Goal: Task Accomplishment & Management: Use online tool/utility

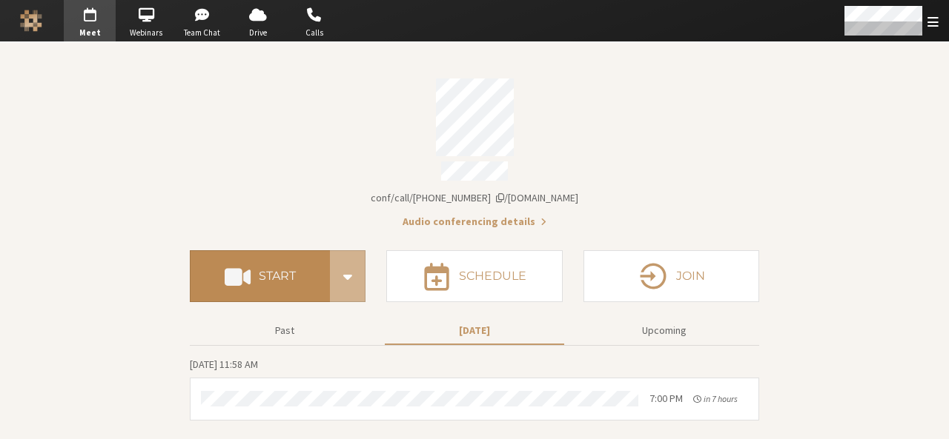
click at [280, 271] on h4 "Start" at bounding box center [277, 277] width 37 height 12
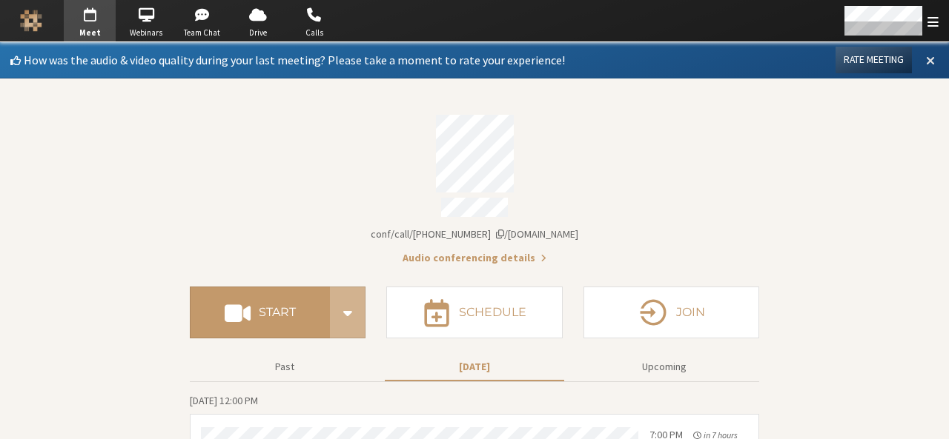
click at [926, 60] on span at bounding box center [930, 59] width 9 height 13
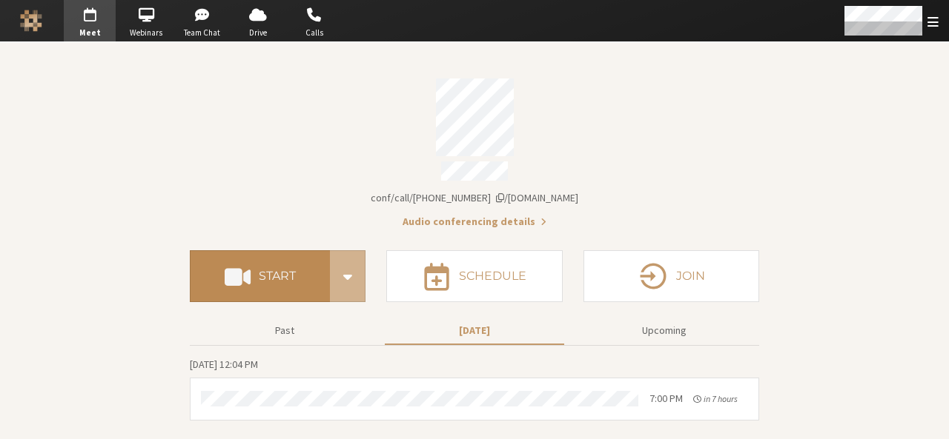
click at [268, 282] on button "Start" at bounding box center [260, 276] width 140 height 52
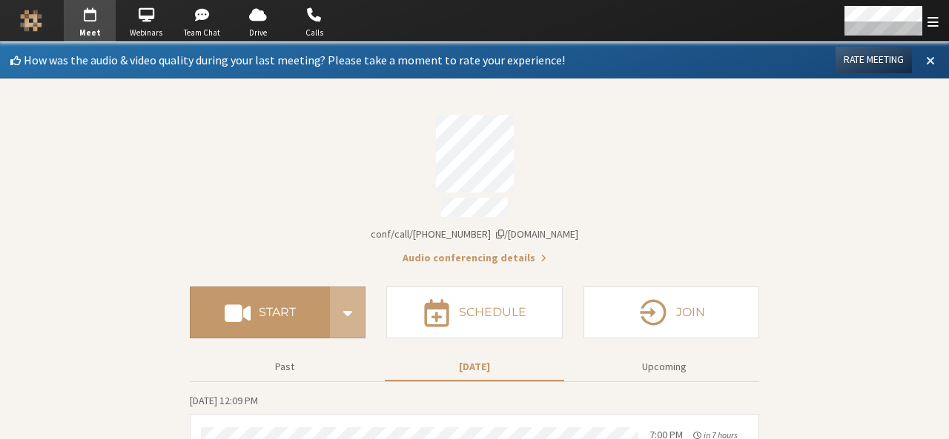
click at [926, 64] on button at bounding box center [930, 59] width 27 height 25
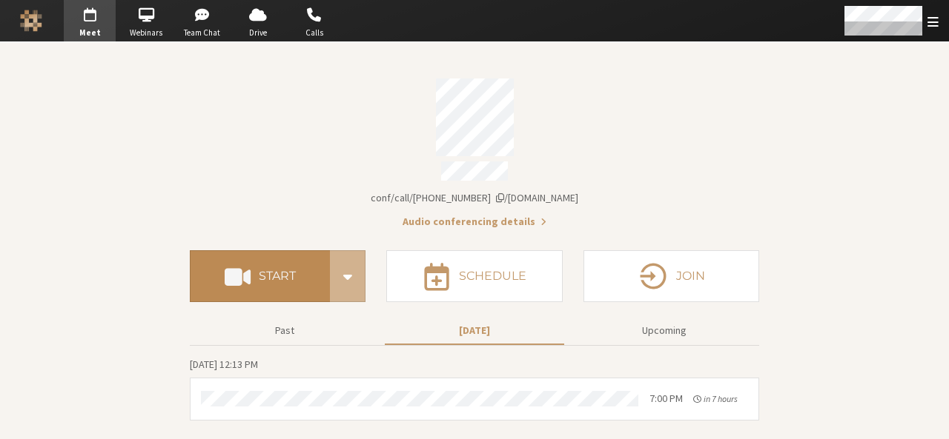
click at [249, 282] on span at bounding box center [238, 276] width 26 height 27
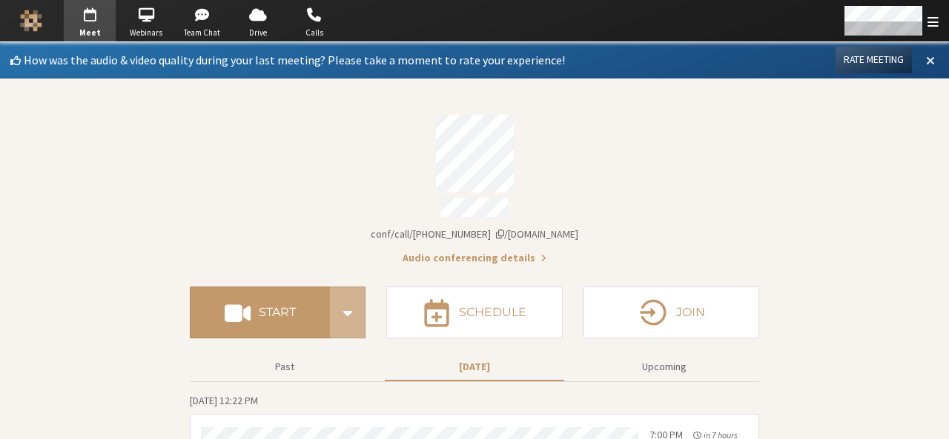
click at [926, 59] on span at bounding box center [930, 59] width 9 height 13
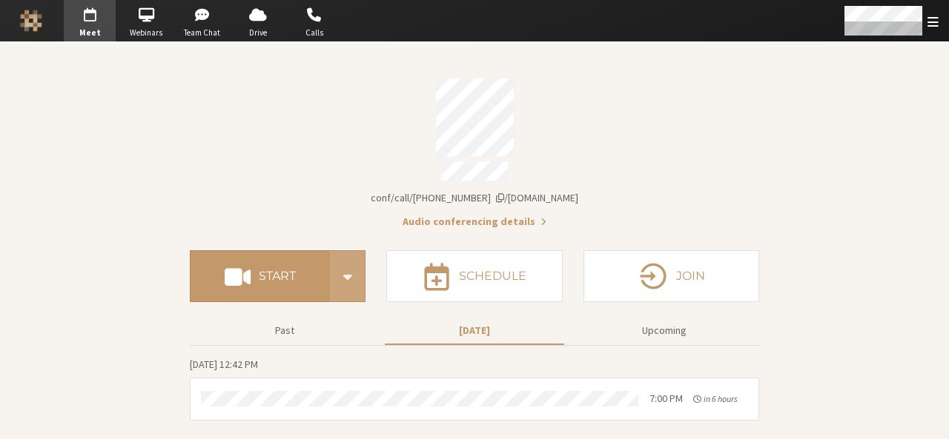
click at [342, 261] on span "Start conference options" at bounding box center [347, 276] width 19 height 30
click at [295, 140] on div "Account details" at bounding box center [474, 118] width 569 height 78
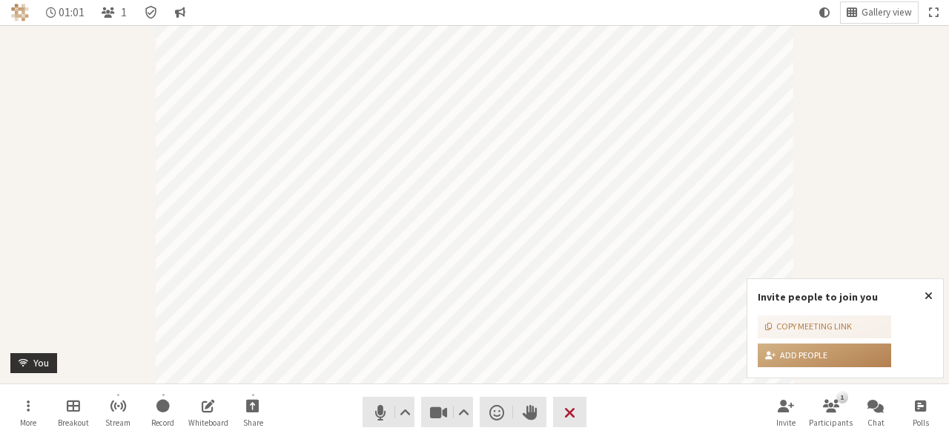
click at [585, 408] on button "Leave" at bounding box center [569, 412] width 33 height 30
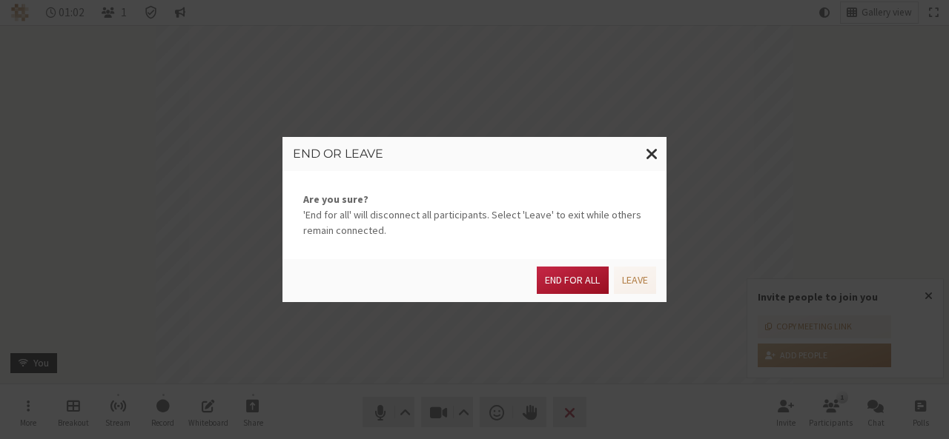
click at [568, 282] on button "End for all" at bounding box center [572, 280] width 71 height 27
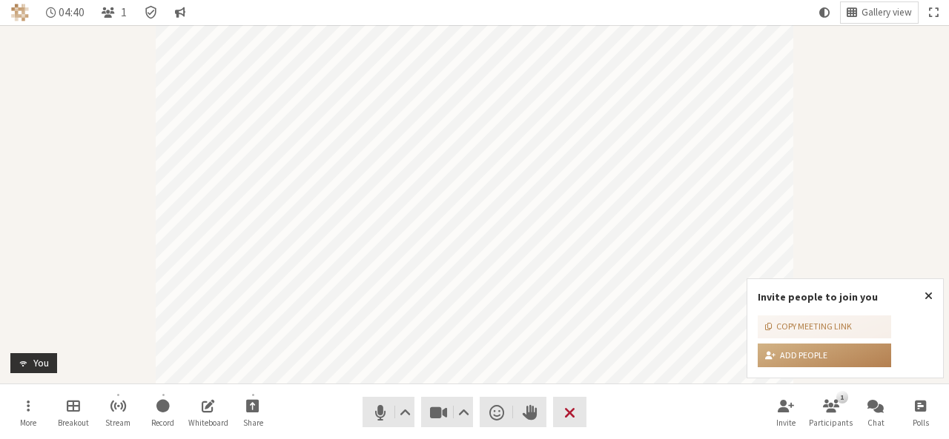
click at [564, 402] on span "End or leave meeting" at bounding box center [569, 412] width 11 height 21
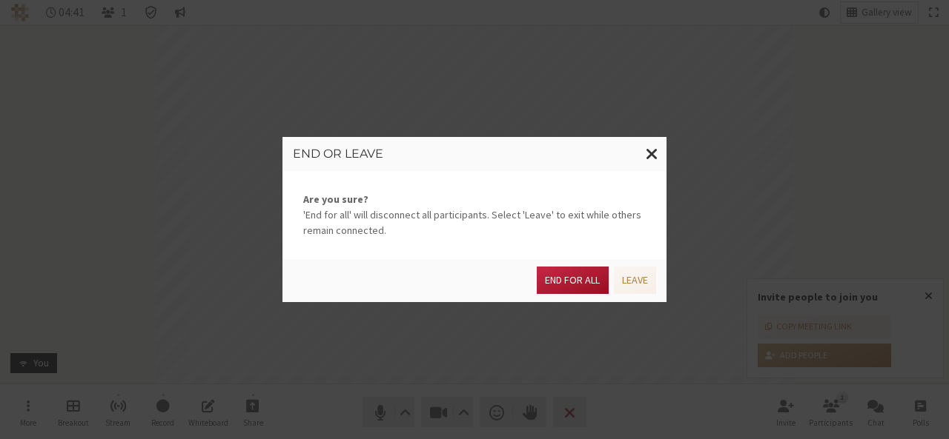
click at [571, 274] on button "End for all" at bounding box center [572, 280] width 71 height 27
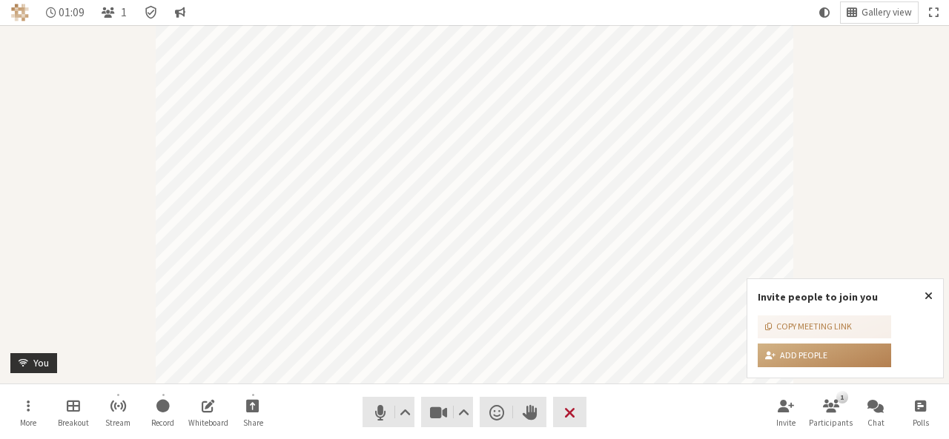
click at [572, 410] on span "End or leave meeting" at bounding box center [569, 412] width 11 height 21
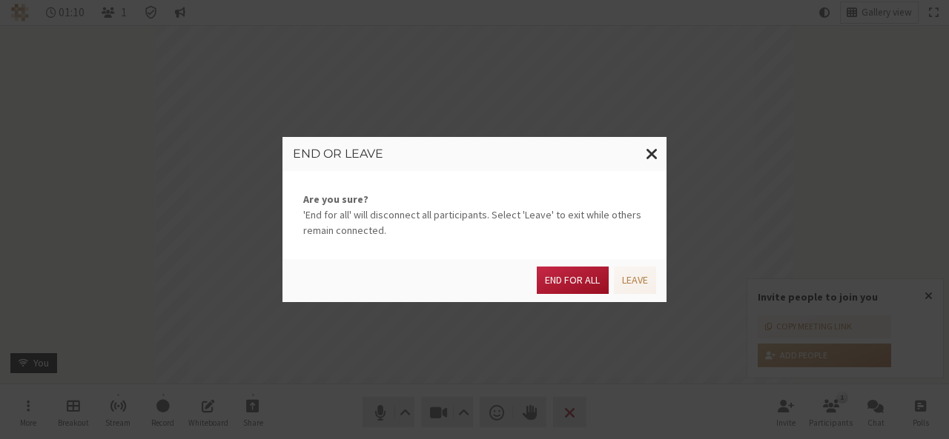
click at [565, 273] on button "End for all" at bounding box center [572, 280] width 71 height 27
